Goal: Task Accomplishment & Management: Manage account settings

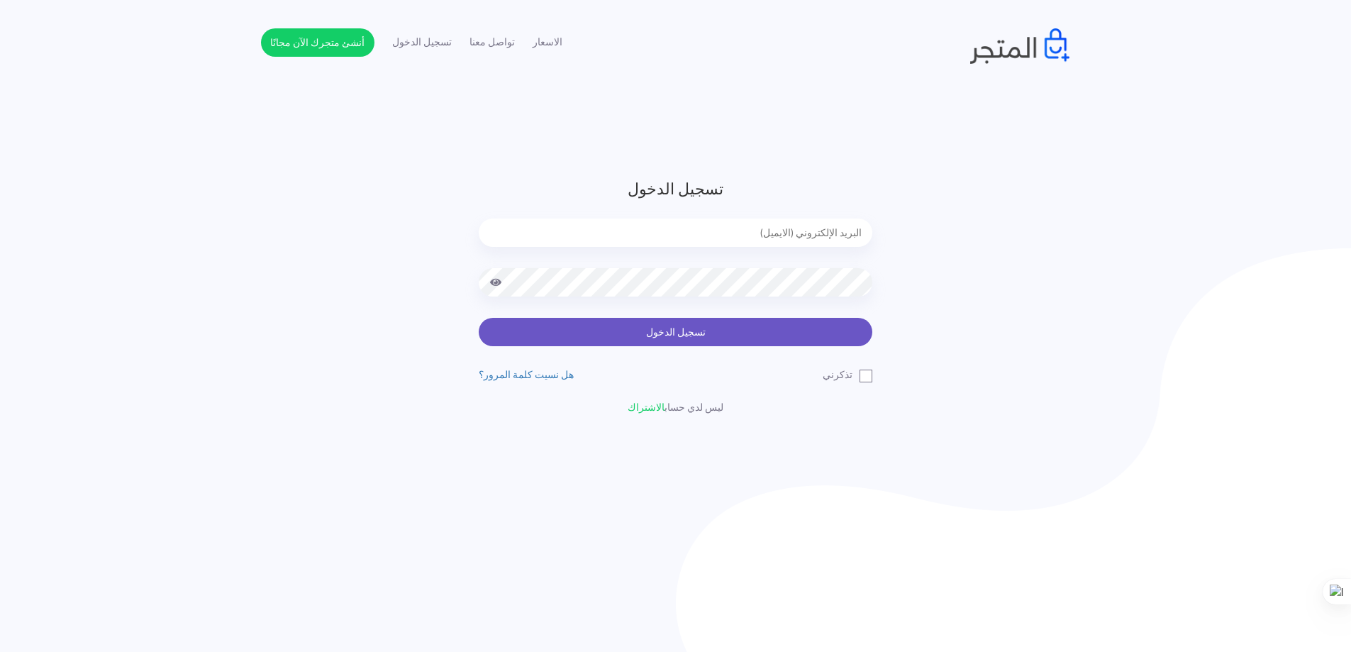
type input "yelkholy2@gmail.com"
click at [718, 344] on button "تسجيل الدخول" at bounding box center [676, 332] width 394 height 28
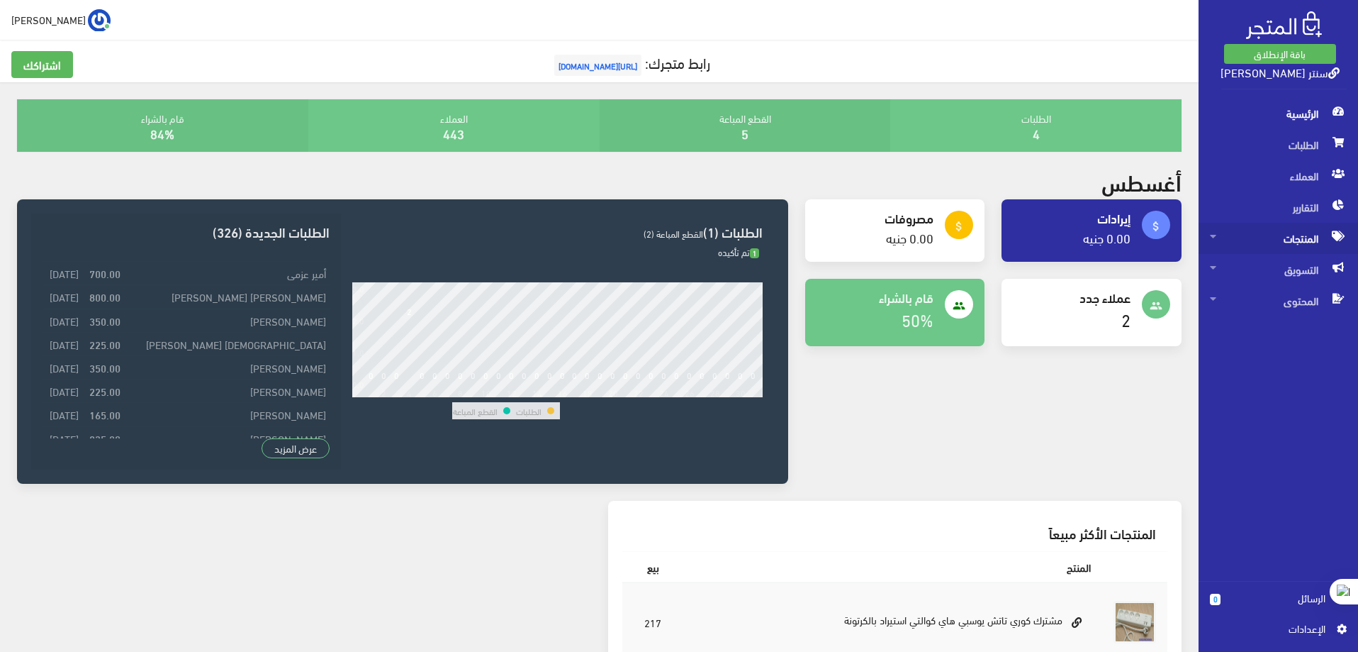
click at [1307, 236] on span "المنتجات" at bounding box center [1278, 238] width 137 height 31
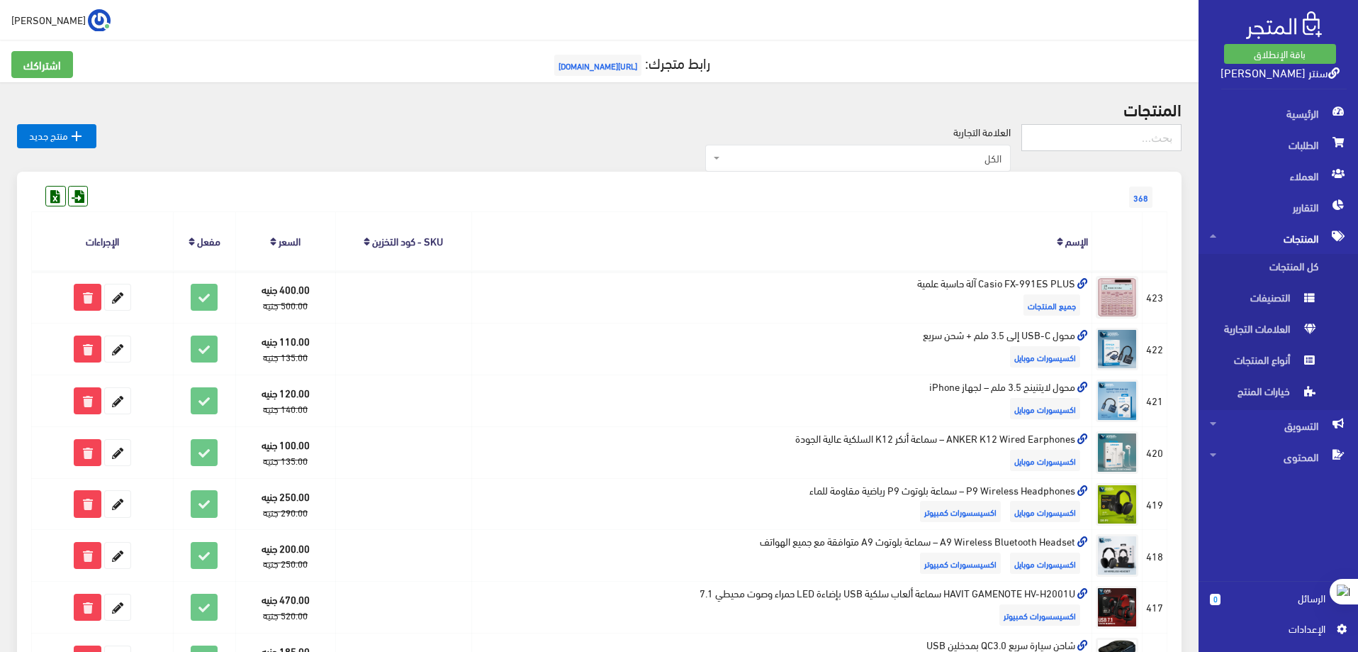
drag, startPoint x: 1100, startPoint y: 139, endPoint x: 1110, endPoint y: 139, distance: 9.2
click at [1100, 139] on input "text" at bounding box center [1102, 137] width 160 height 27
type input ";,v"
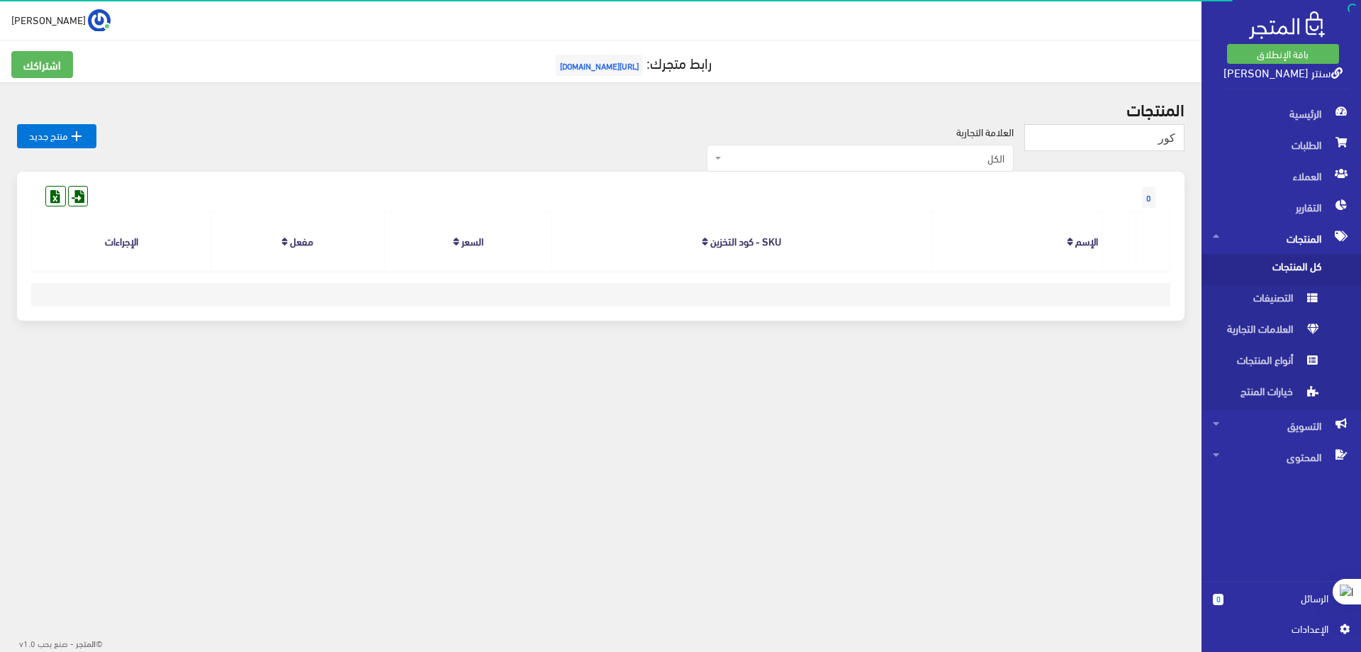
type input "كور"
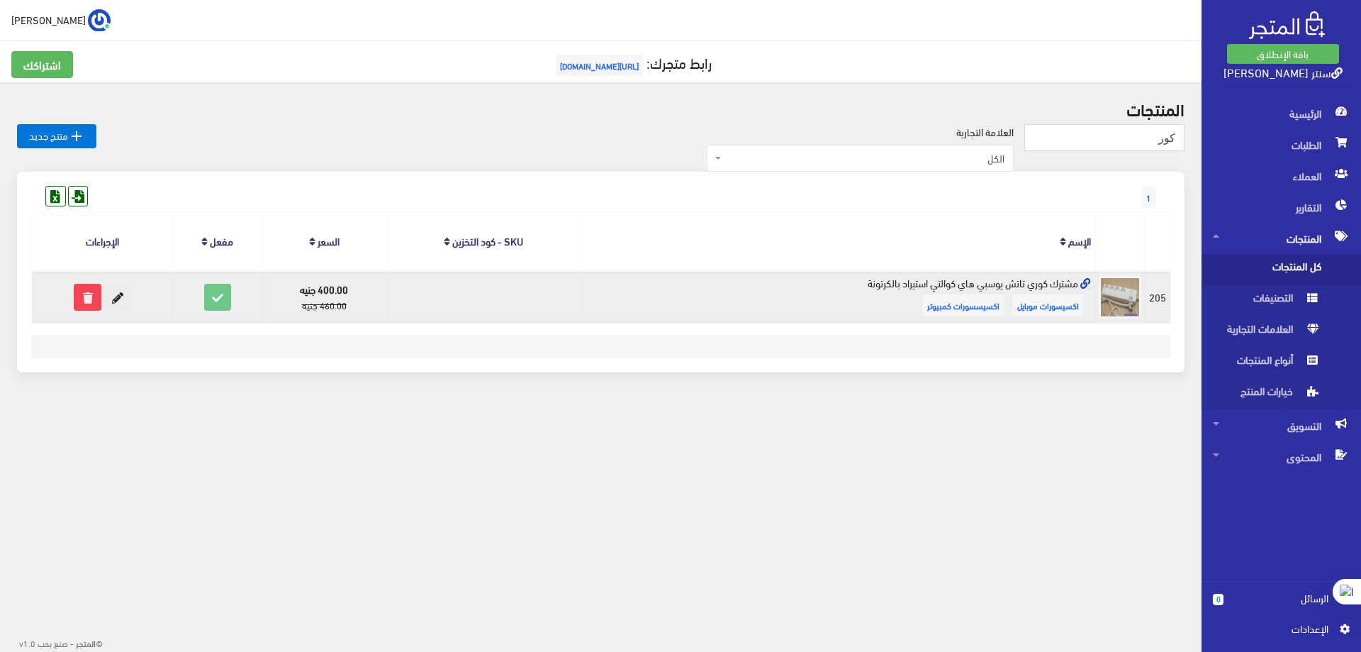
click at [130, 304] on icon at bounding box center [118, 297] width 26 height 26
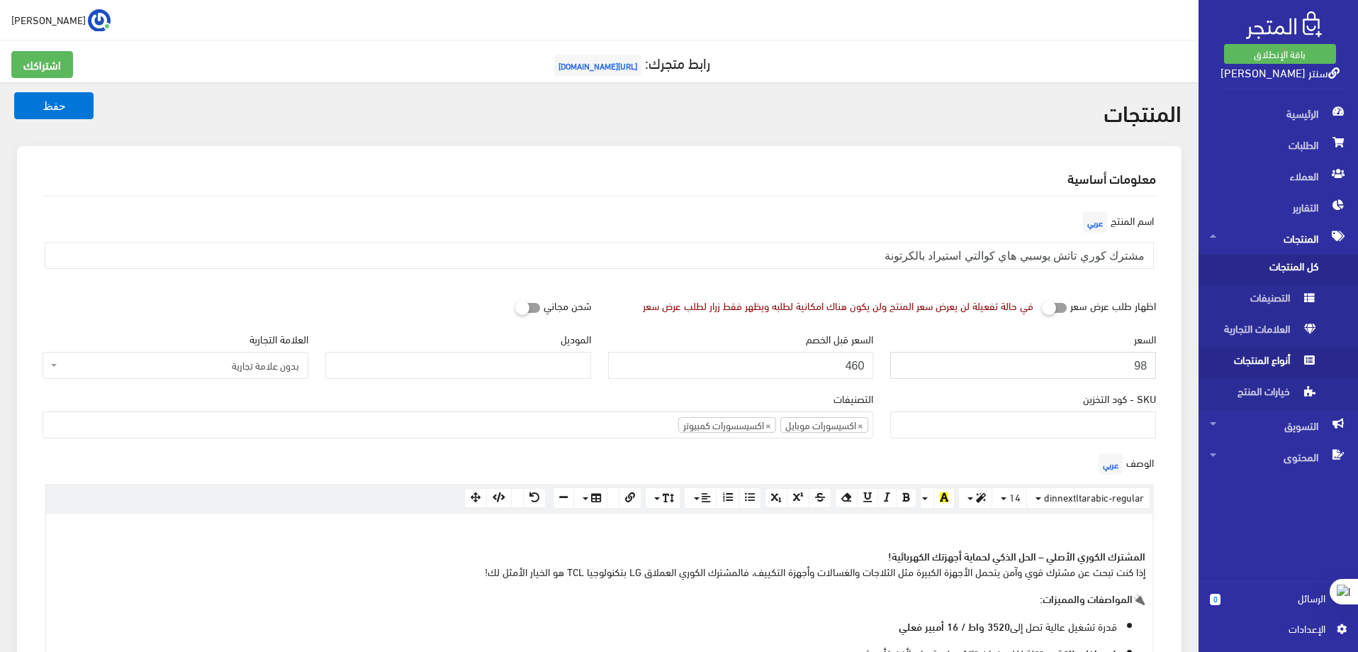
type input "9"
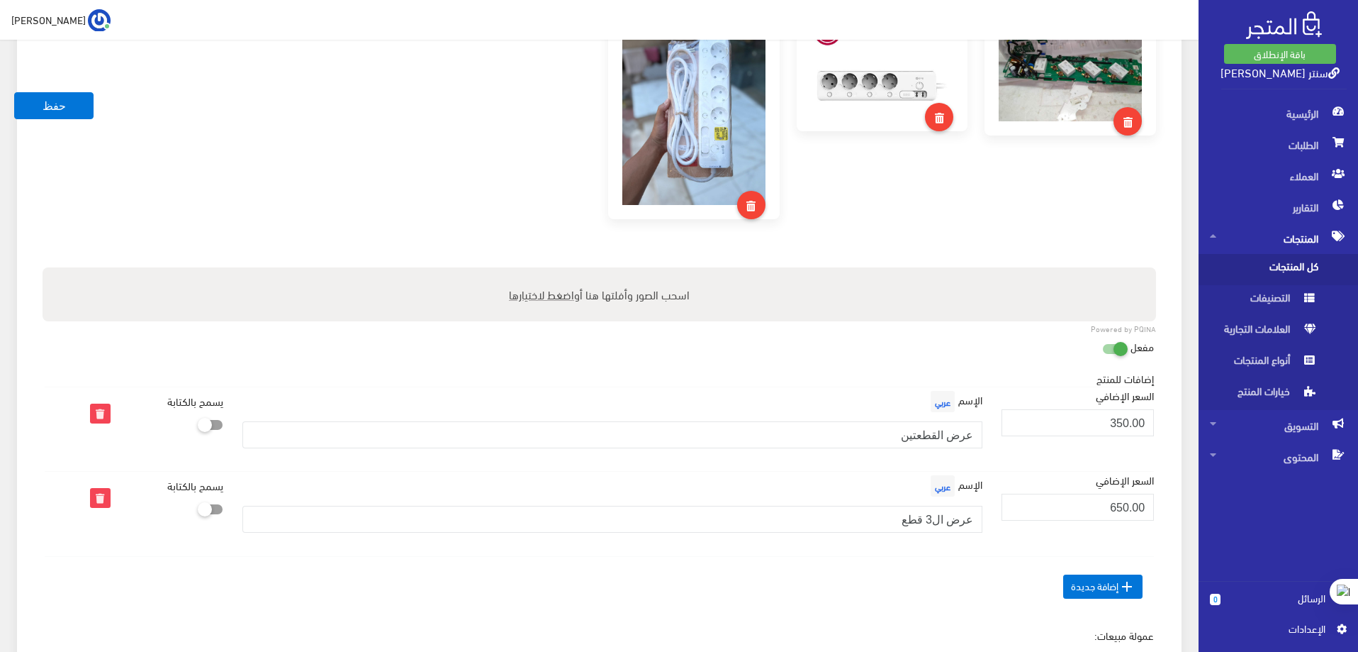
scroll to position [1205, 0]
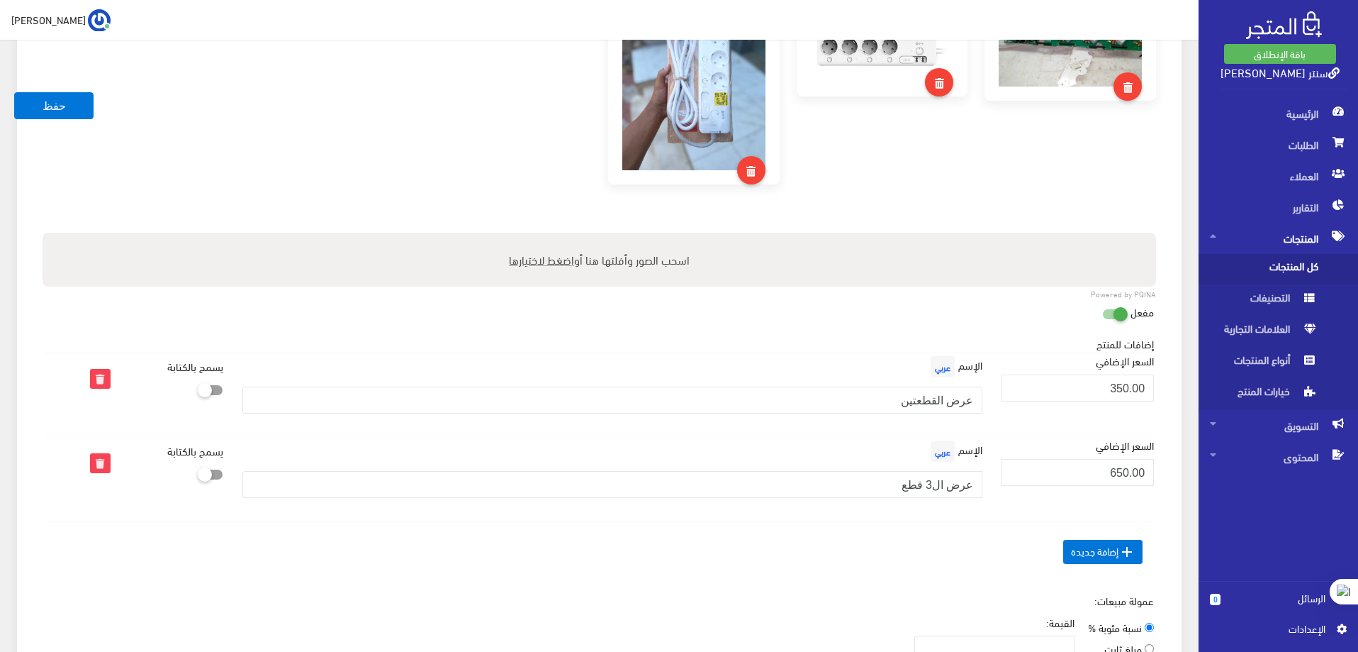
type input "385"
click at [1103, 385] on input "350.00" at bounding box center [1078, 387] width 152 height 27
drag, startPoint x: 1121, startPoint y: 388, endPoint x: 1129, endPoint y: 390, distance: 8.8
click at [1129, 390] on input "350.00" at bounding box center [1078, 387] width 152 height 27
type input "365.00"
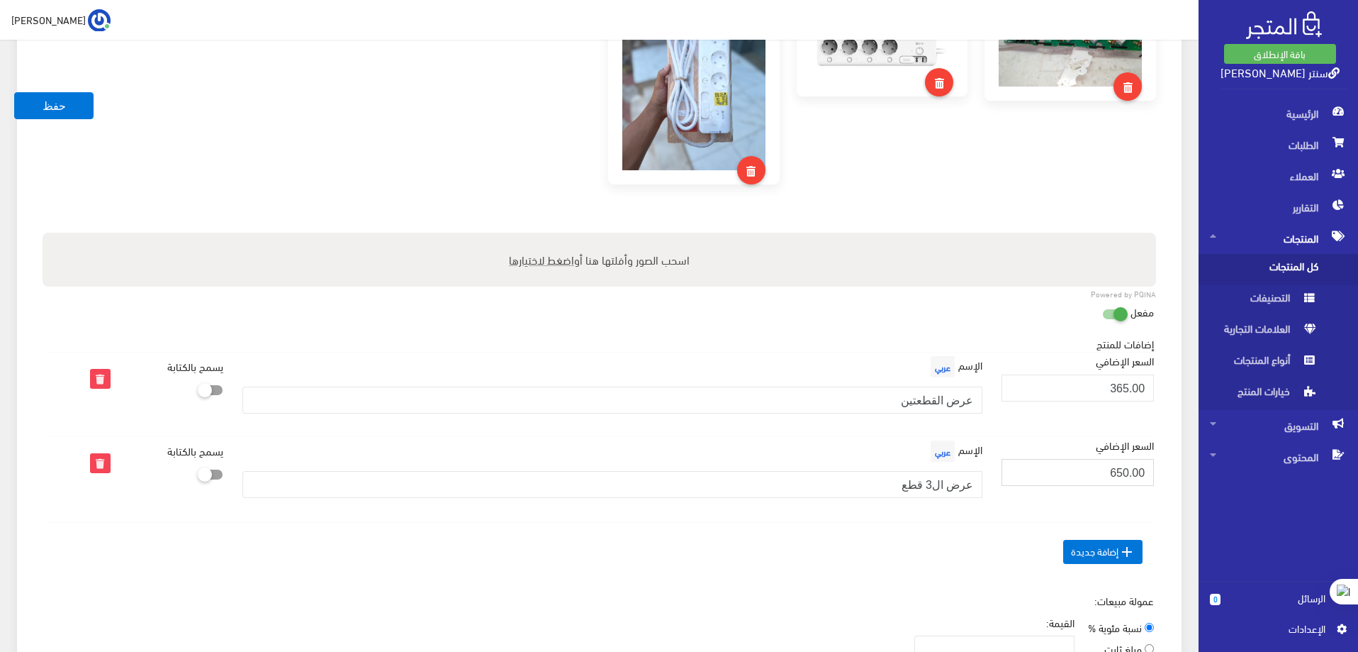
drag, startPoint x: 1104, startPoint y: 476, endPoint x: 1181, endPoint y: 476, distance: 76.6
click at [1150, 467] on input "650.00" at bounding box center [1078, 472] width 152 height 27
drag, startPoint x: 1119, startPoint y: 473, endPoint x: 1129, endPoint y: 475, distance: 10.2
click at [1129, 475] on input "650.00" at bounding box center [1078, 472] width 152 height 27
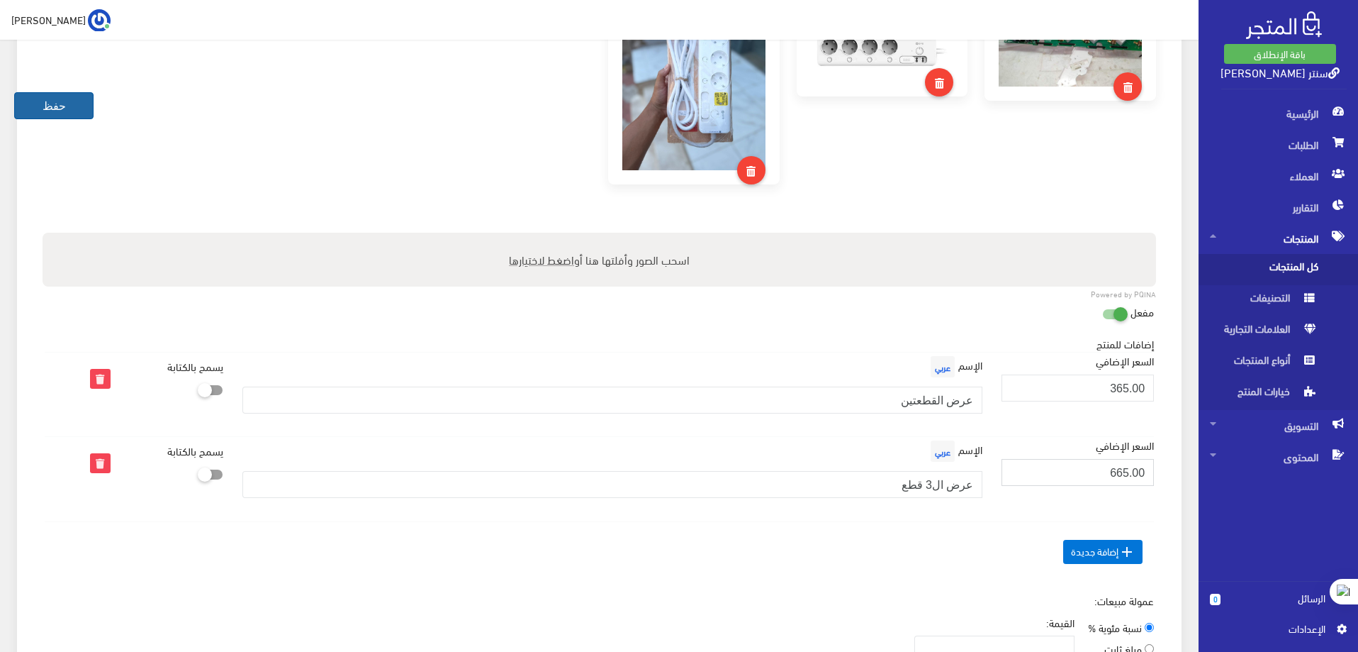
type input "665.00"
click at [33, 105] on button "حفظ" at bounding box center [53, 105] width 79 height 27
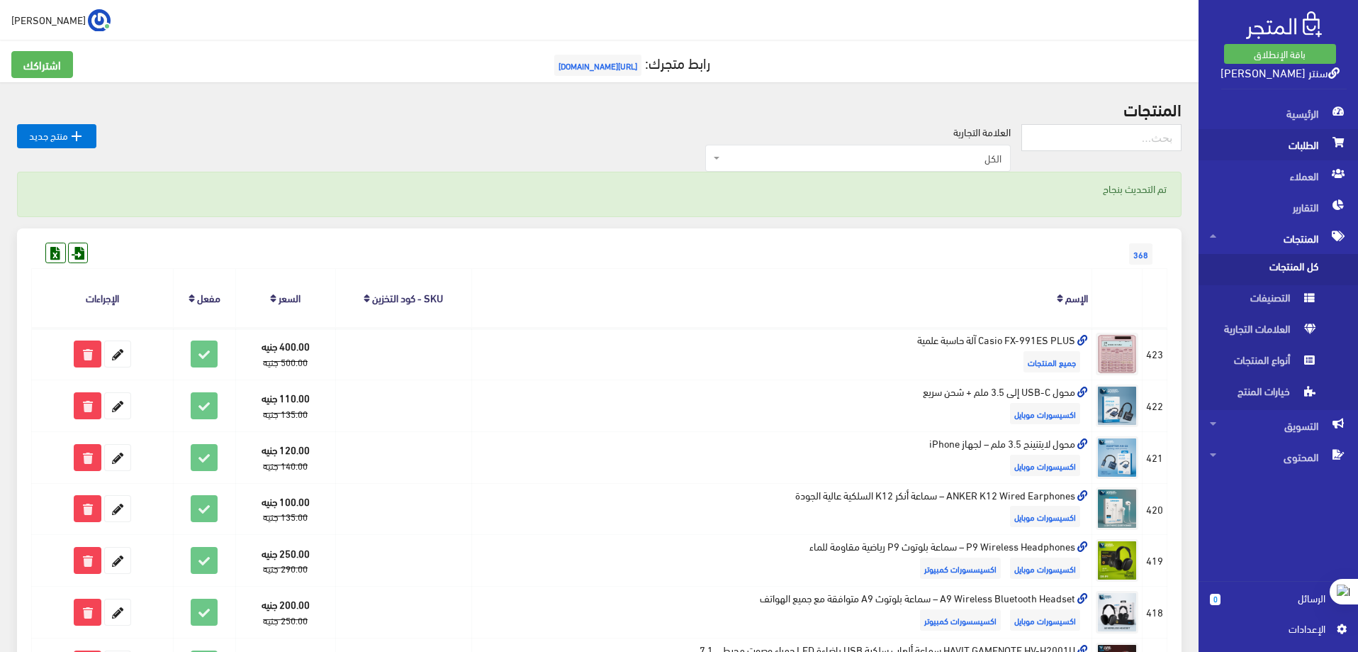
click at [1293, 143] on span "الطلبات" at bounding box center [1278, 144] width 137 height 31
